Goal: Information Seeking & Learning: Find contact information

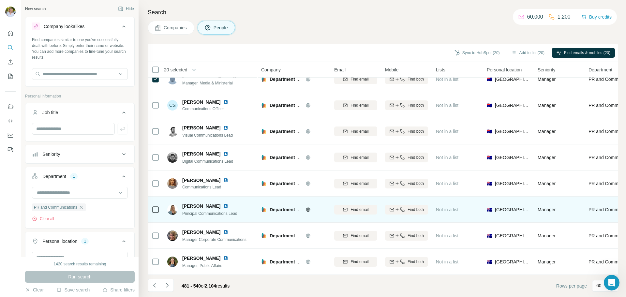
scroll to position [1372, 0]
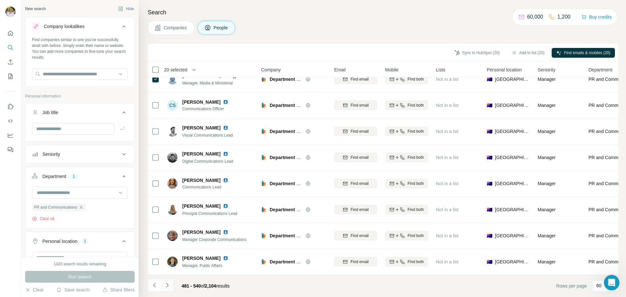
click at [168, 287] on icon "Navigate to next page" at bounding box center [167, 285] width 7 height 7
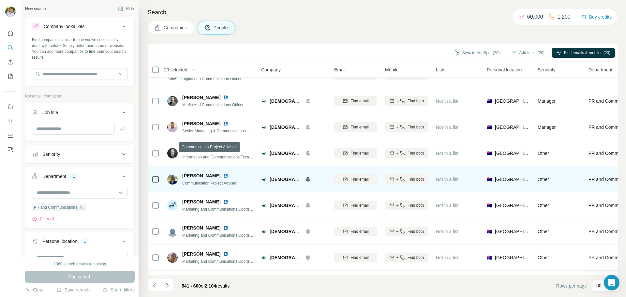
scroll to position [1339, 0]
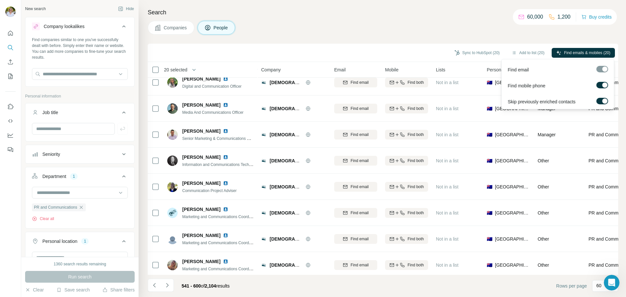
click at [600, 68] on div at bounding box center [603, 69] width 12 height 7
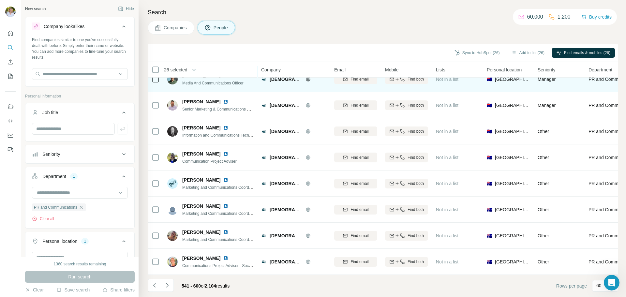
scroll to position [1372, 0]
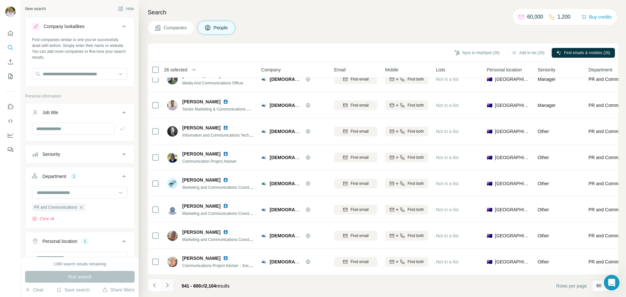
click at [168, 285] on icon "Navigate to next page" at bounding box center [167, 285] width 2 height 4
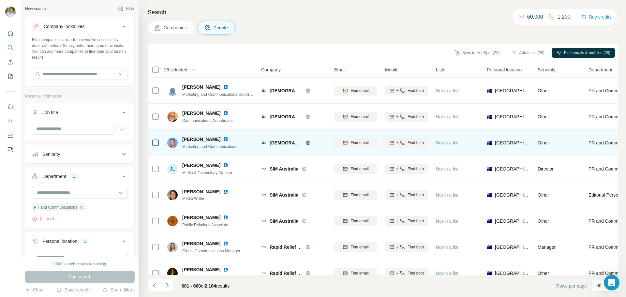
scroll to position [65, 0]
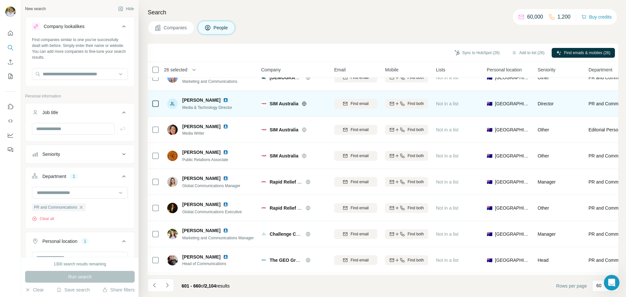
click at [286, 103] on span "SIM Australia" at bounding box center [284, 103] width 29 height 7
click at [279, 104] on span "SIM Australia" at bounding box center [284, 103] width 29 height 7
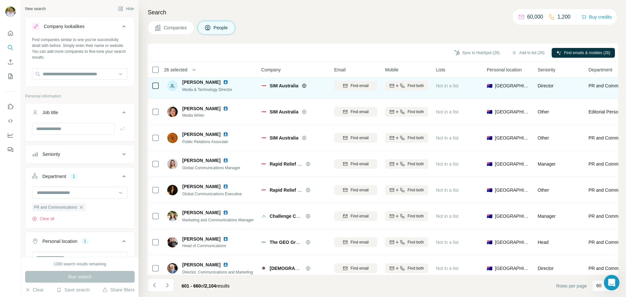
scroll to position [98, 0]
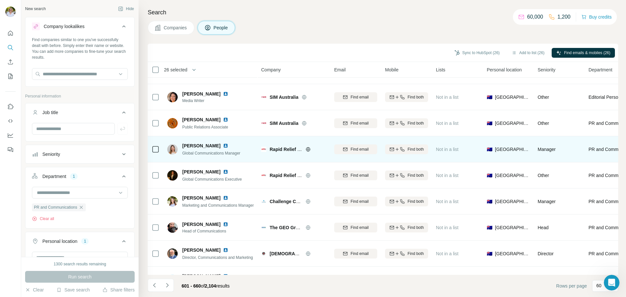
click at [285, 149] on span "Rapid Relief Team RRT Australia" at bounding box center [305, 149] width 70 height 5
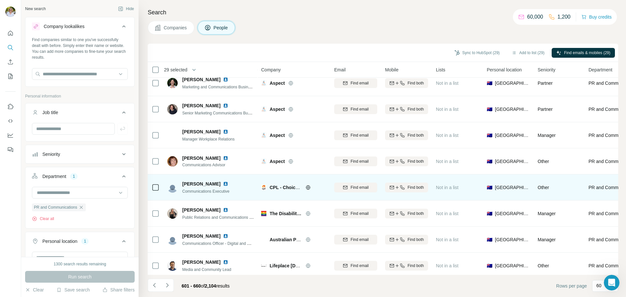
scroll to position [685, 0]
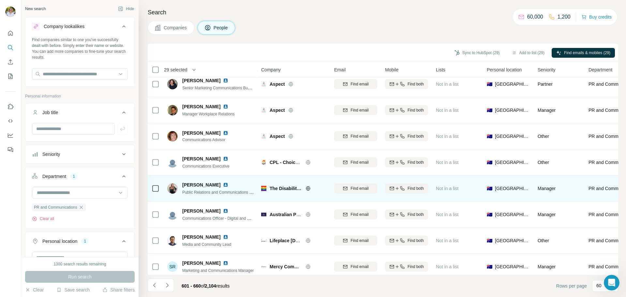
click at [284, 189] on span "The Disability Trust" at bounding box center [286, 188] width 33 height 7
click at [295, 186] on span "The Disability Trust" at bounding box center [286, 188] width 33 height 7
click at [308, 189] on icon at bounding box center [308, 188] width 4 height 0
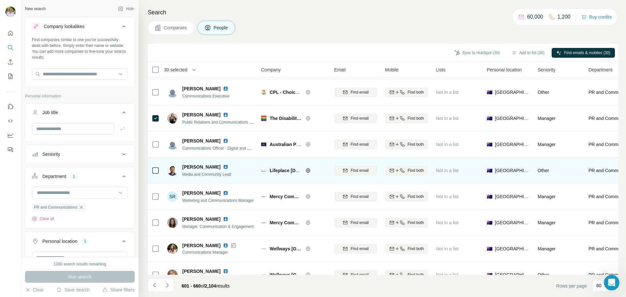
scroll to position [783, 0]
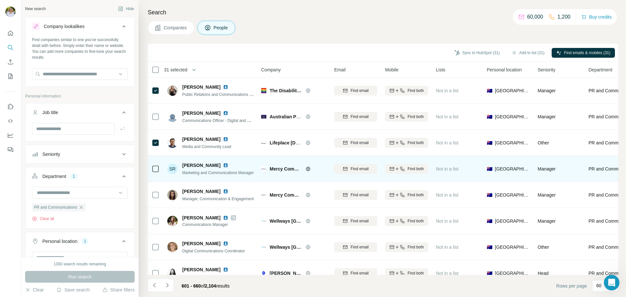
click at [308, 169] on icon at bounding box center [308, 168] width 5 height 5
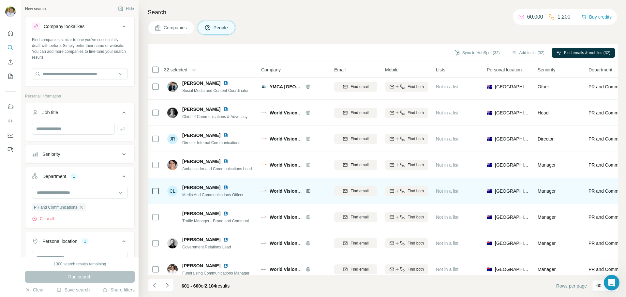
scroll to position [1142, 0]
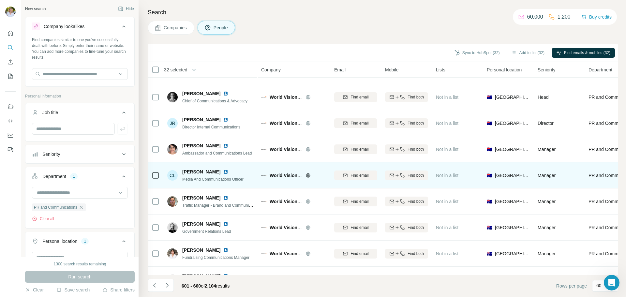
click at [284, 174] on span "World Vision Australia" at bounding box center [294, 175] width 48 height 5
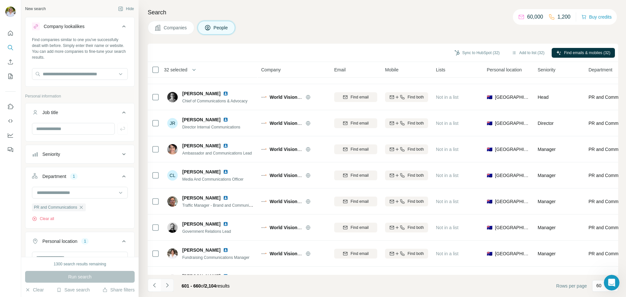
click at [168, 283] on icon "Navigate to next page" at bounding box center [167, 285] width 7 height 7
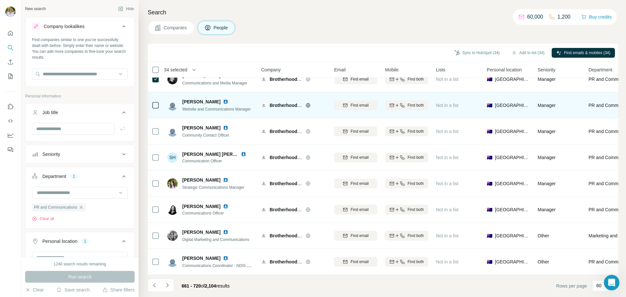
scroll to position [1372, 0]
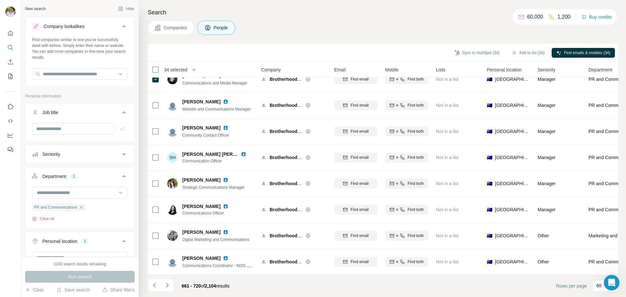
click at [168, 286] on icon "Navigate to next page" at bounding box center [167, 285] width 2 height 4
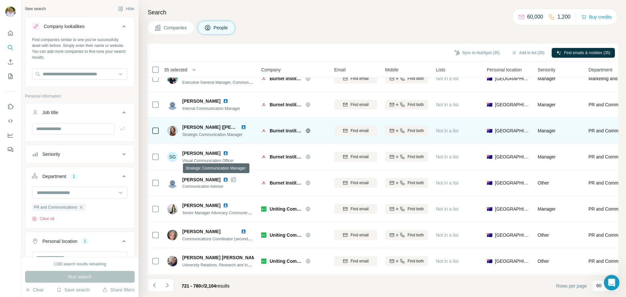
scroll to position [196, 0]
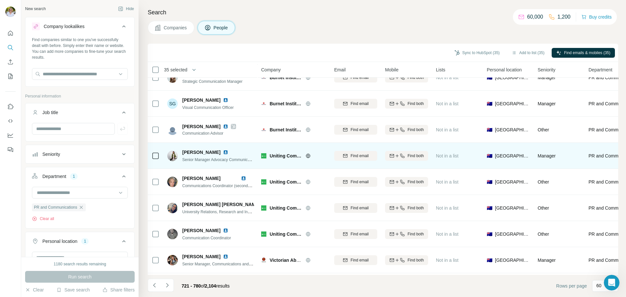
click at [295, 156] on span "Uniting Communities" at bounding box center [286, 156] width 33 height 7
click at [309, 155] on icon at bounding box center [308, 155] width 5 height 5
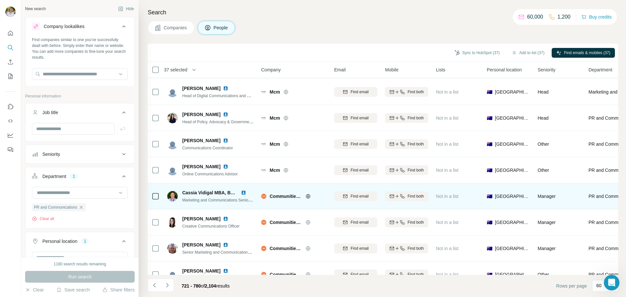
scroll to position [457, 0]
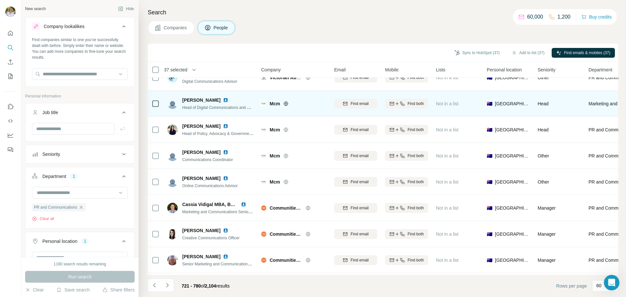
click at [285, 104] on icon at bounding box center [286, 103] width 4 height 0
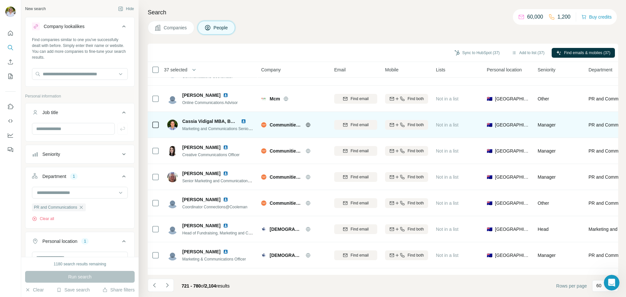
scroll to position [555, 0]
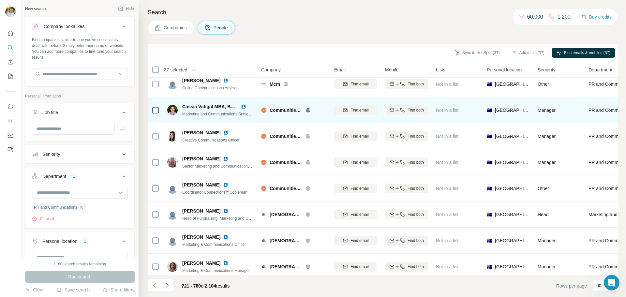
click at [285, 109] on span "Communities at Work" at bounding box center [286, 110] width 33 height 7
click at [308, 110] on icon at bounding box center [308, 110] width 4 height 0
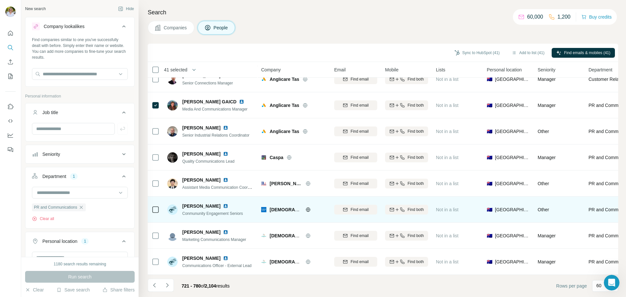
scroll to position [1372, 0]
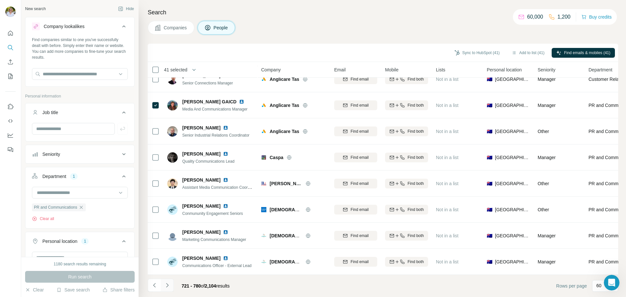
click at [167, 286] on icon "Navigate to next page" at bounding box center [167, 285] width 7 height 7
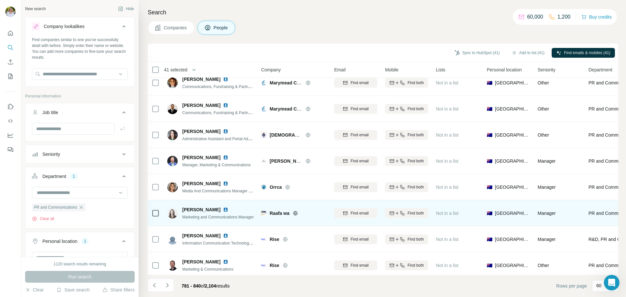
scroll to position [457, 0]
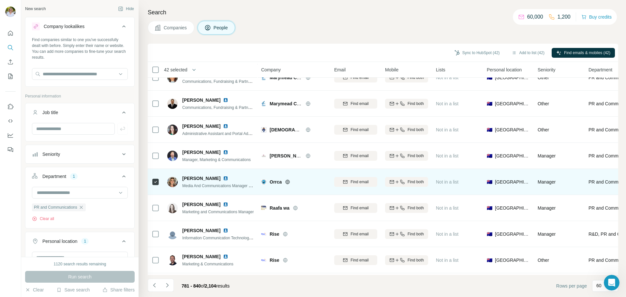
click at [288, 183] on icon at bounding box center [287, 181] width 5 height 5
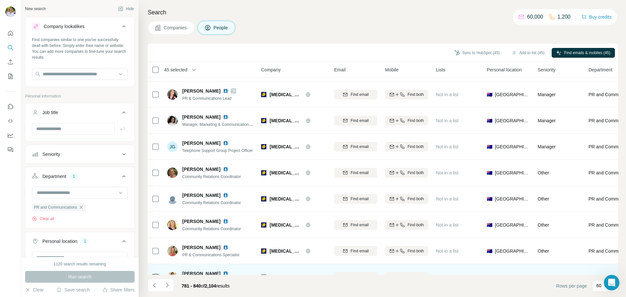
scroll to position [1272, 0]
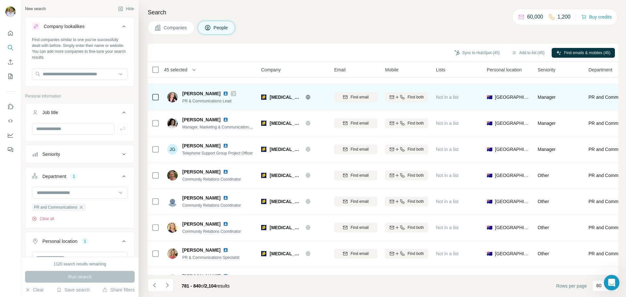
click at [307, 96] on icon at bounding box center [308, 97] width 5 height 5
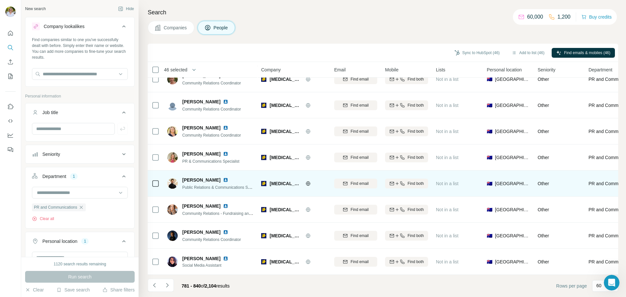
scroll to position [1372, 0]
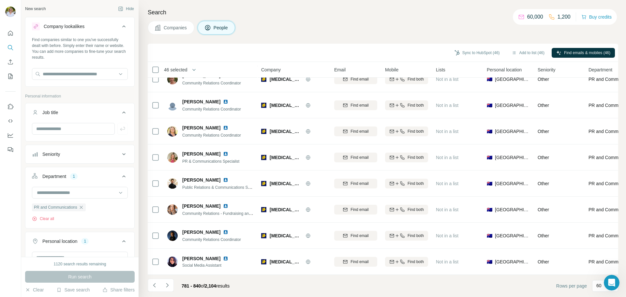
click at [169, 285] on icon "Navigate to next page" at bounding box center [167, 285] width 7 height 7
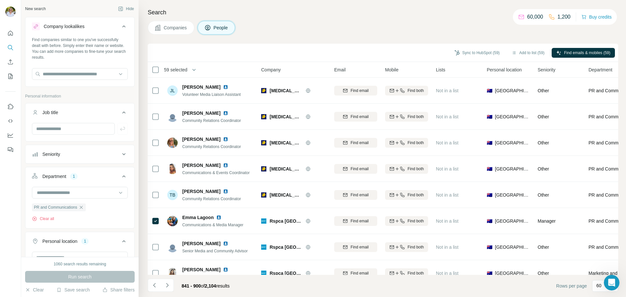
scroll to position [914, 0]
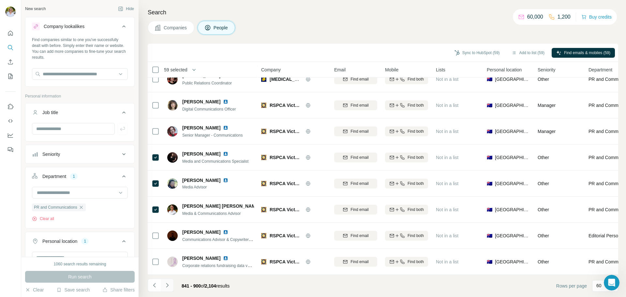
click at [167, 285] on icon "Navigate to next page" at bounding box center [167, 285] width 7 height 7
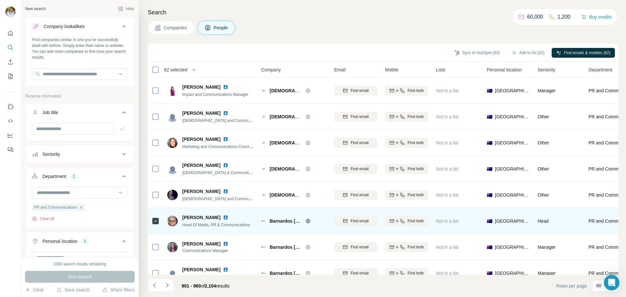
scroll to position [1372, 0]
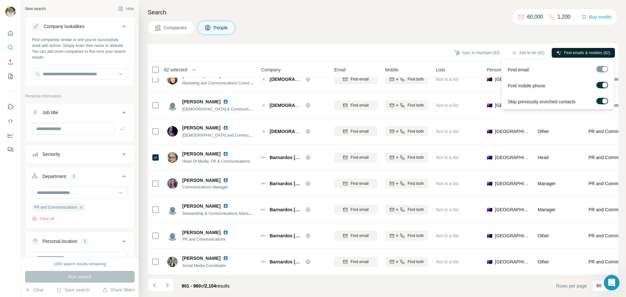
click at [560, 53] on button "Find emails & mobiles (62)" at bounding box center [583, 53] width 63 height 10
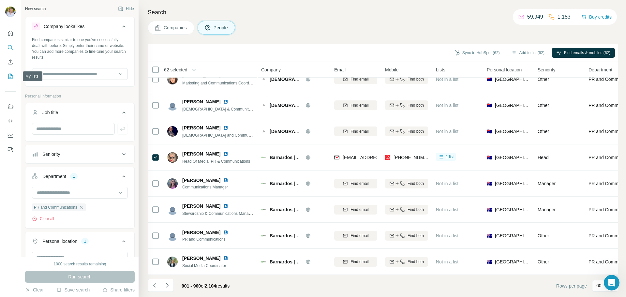
click at [8, 75] on icon "My lists" at bounding box center [10, 76] width 7 height 7
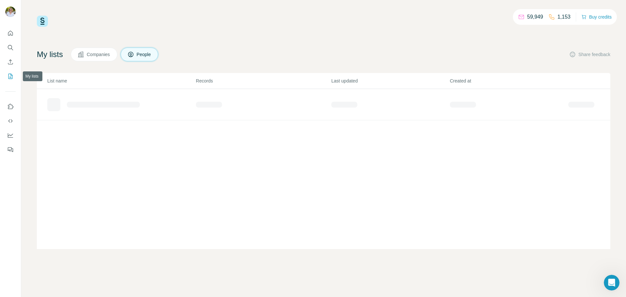
click at [8, 75] on icon "My lists" at bounding box center [10, 76] width 4 height 5
click at [93, 102] on div "Added from ICP Finder" at bounding box center [87, 102] width 47 height 7
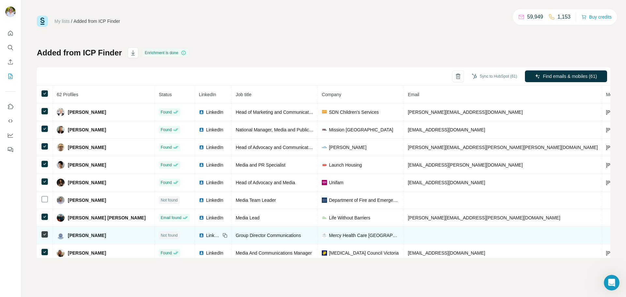
click at [46, 228] on td at bounding box center [45, 236] width 16 height 18
